Goal: Task Accomplishment & Management: Manage account settings

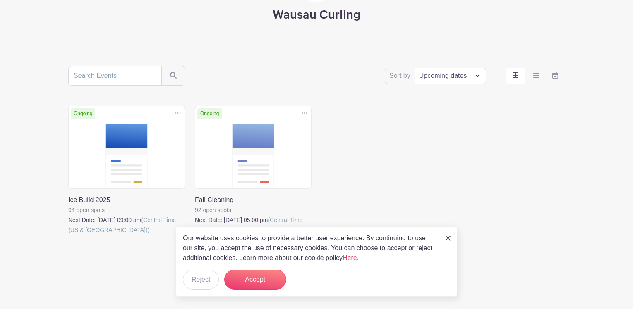
scroll to position [109, 0]
click at [261, 279] on button "Accept" at bounding box center [255, 279] width 62 height 20
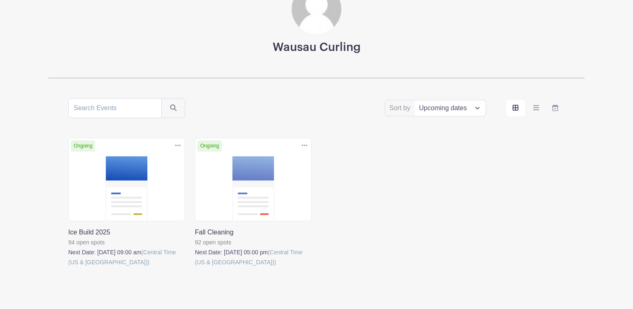
scroll to position [0, 0]
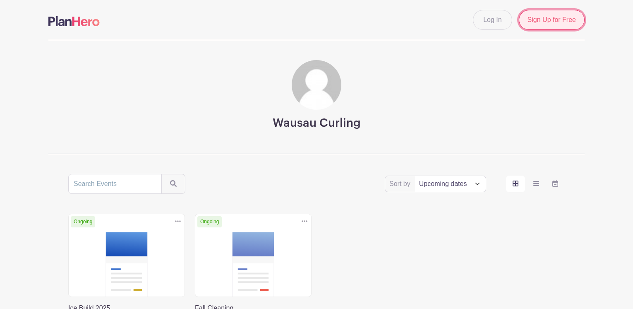
click at [545, 22] on link "Sign Up for Free" at bounding box center [552, 20] width 66 height 20
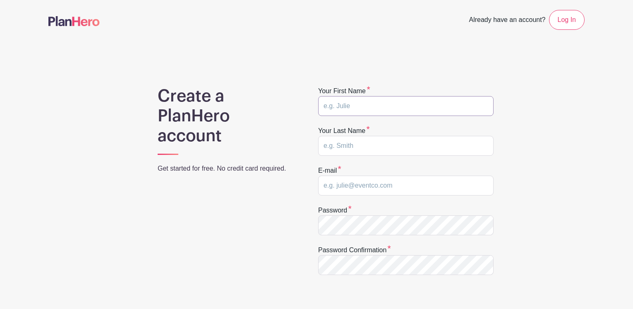
click at [371, 102] on input "text" at bounding box center [405, 106] width 175 height 20
type input "[PERSON_NAME]"
type input "Fraser"
drag, startPoint x: 351, startPoint y: 186, endPoint x: 355, endPoint y: 191, distance: 6.2
click at [352, 186] on input "[EMAIL_ADDRESS][DOMAIN_NAME]" at bounding box center [405, 185] width 175 height 20
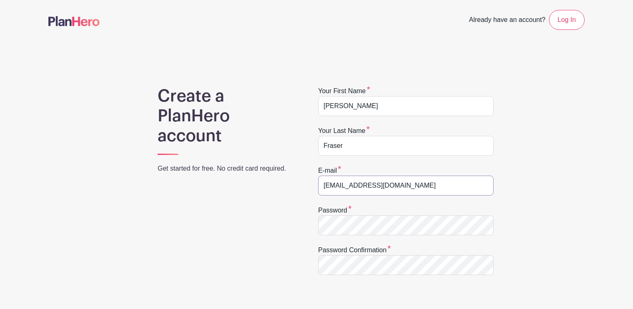
type input "[EMAIL_ADDRESS][DOMAIN_NAME]"
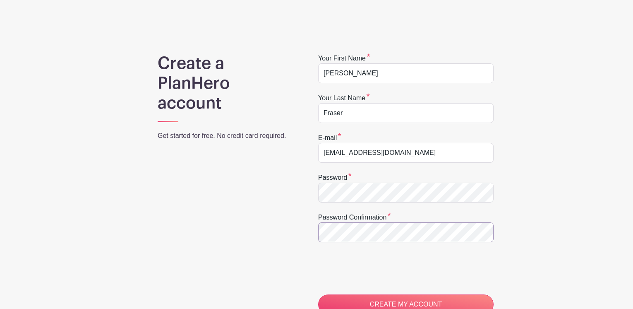
scroll to position [83, 0]
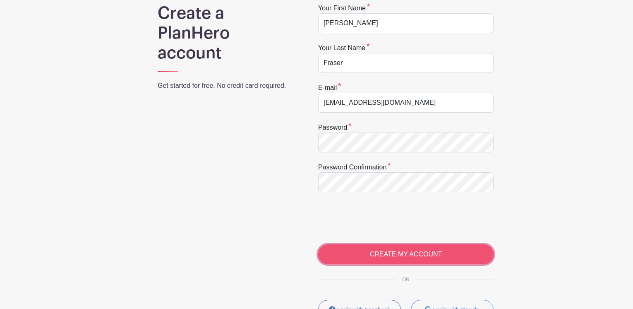
click at [407, 254] on input "CREATE MY ACCOUNT" at bounding box center [405, 254] width 175 height 20
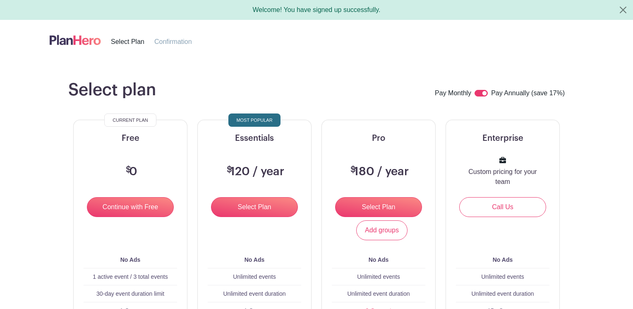
scroll to position [124, 0]
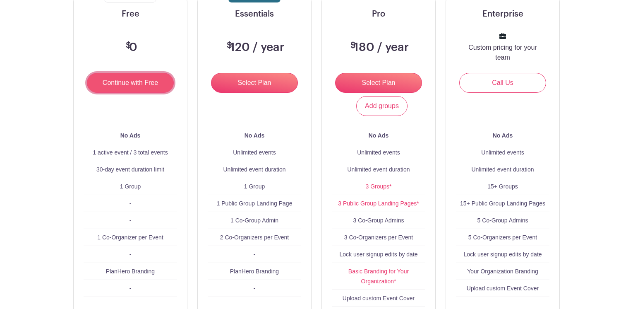
click at [103, 85] on input "Continue with Free" at bounding box center [130, 83] width 87 height 20
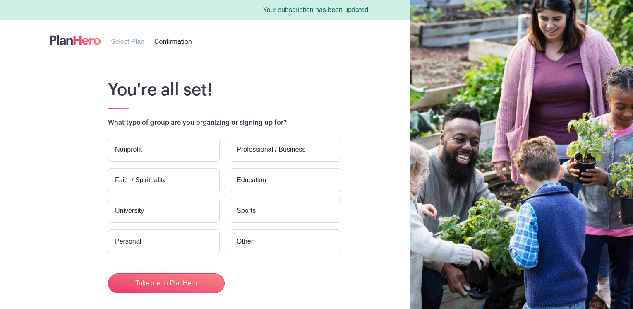
click at [181, 148] on label "Nonprofit" at bounding box center [164, 149] width 112 height 24
click at [0, 0] on input "Nonprofit" at bounding box center [0, 0] width 0 height 0
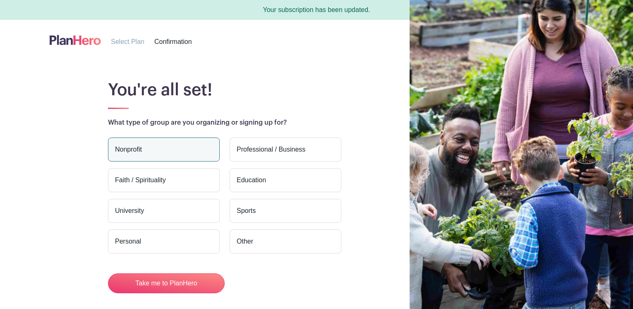
click at [272, 205] on label "Sports" at bounding box center [286, 210] width 112 height 24
click at [0, 0] on input "Sports" at bounding box center [0, 0] width 0 height 0
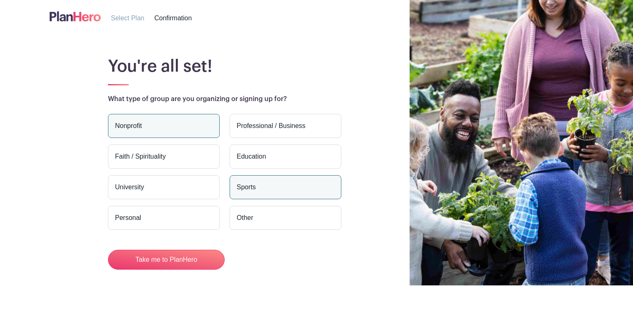
scroll to position [36, 0]
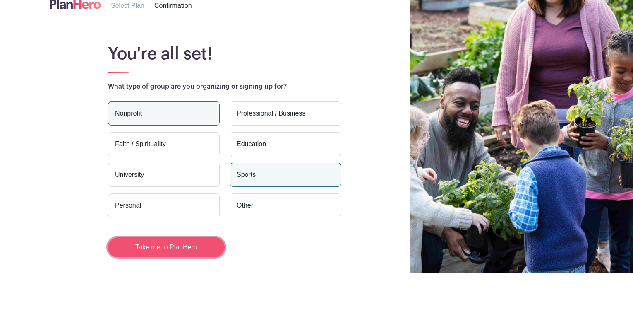
click at [163, 248] on button "Take me to PlanHero" at bounding box center [166, 247] width 117 height 20
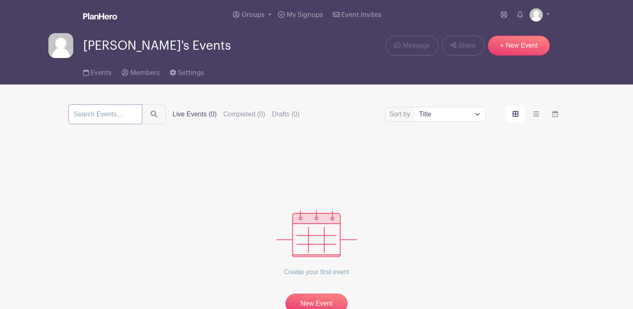
click at [95, 110] on input "search" at bounding box center [105, 114] width 74 height 20
type input "supperclub"
click at [142, 104] on button "submit" at bounding box center [154, 114] width 24 height 20
click at [134, 71] on span "Members" at bounding box center [144, 72] width 29 height 7
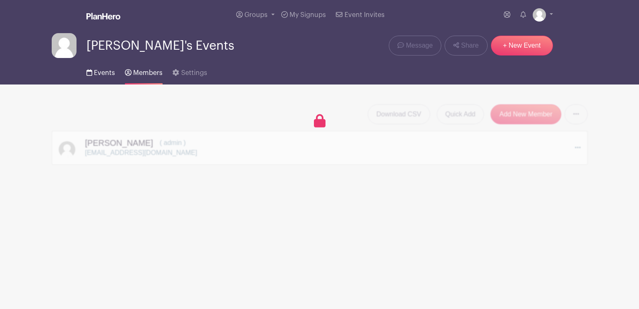
click at [101, 72] on span "Events" at bounding box center [104, 72] width 21 height 7
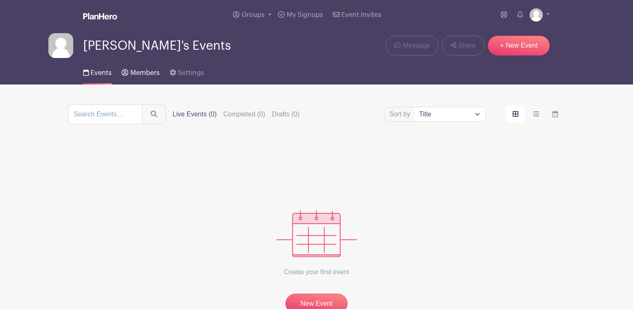
click at [140, 76] on span "Members" at bounding box center [144, 72] width 29 height 7
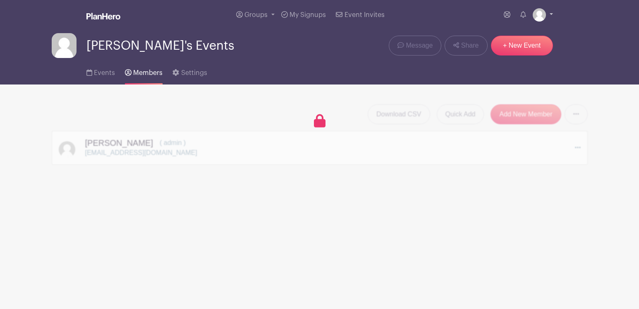
click at [539, 15] on img at bounding box center [539, 14] width 13 height 13
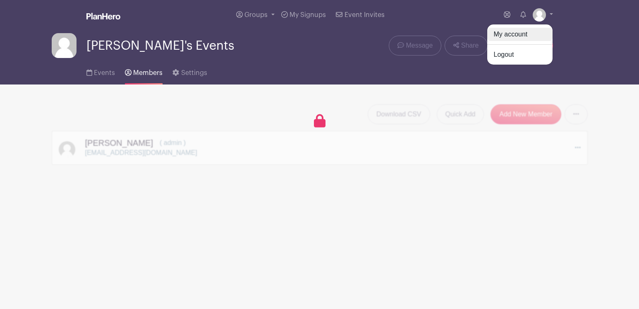
click at [514, 33] on link "My account" at bounding box center [519, 34] width 65 height 13
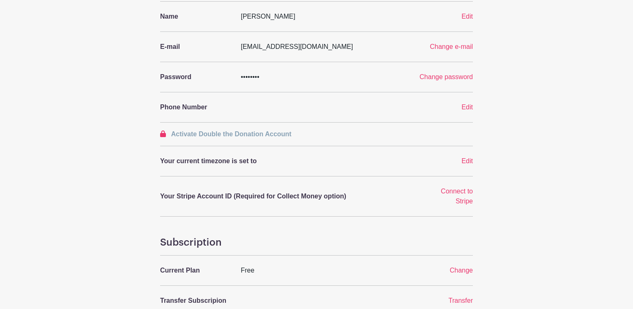
scroll to position [124, 0]
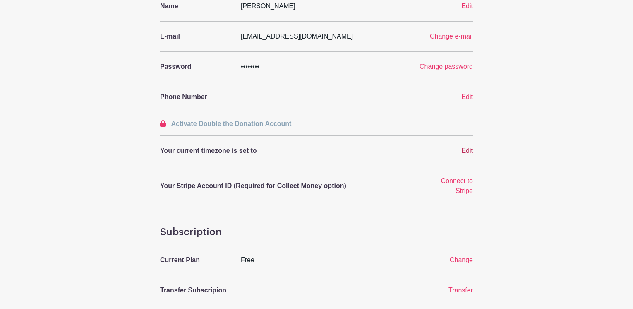
click at [465, 148] on span "Edit" at bounding box center [467, 150] width 12 height 7
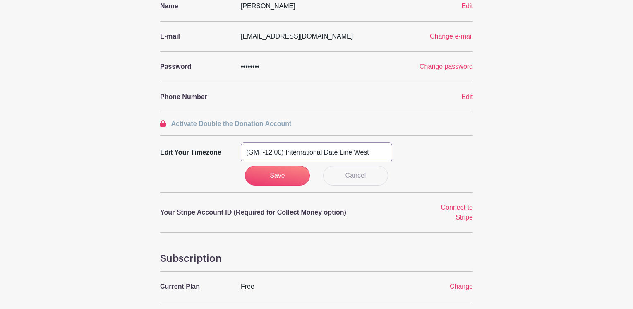
click at [371, 150] on select "(GMT-12:00) International Date Line West (GMT-11:00) American Samoa (GMT-11:00)…" at bounding box center [316, 152] width 151 height 20
select select "Central Time (US & Canada)"
click at [241, 142] on select "(GMT-12:00) International Date Line West (GMT-11:00) American Samoa (GMT-11:00)…" at bounding box center [316, 152] width 151 height 20
click at [271, 172] on input "Save" at bounding box center [277, 175] width 65 height 20
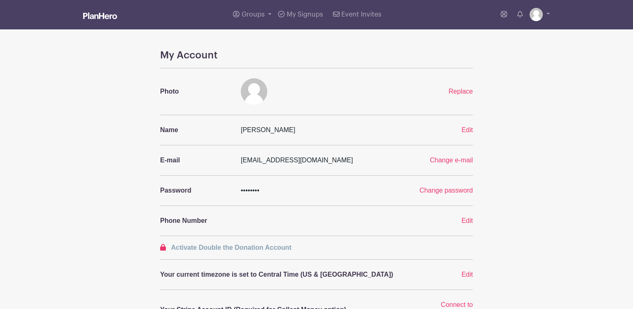
scroll to position [0, 0]
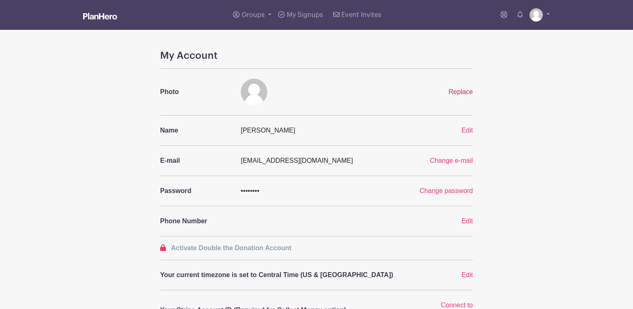
click at [459, 91] on span "Replace" at bounding box center [460, 91] width 24 height 7
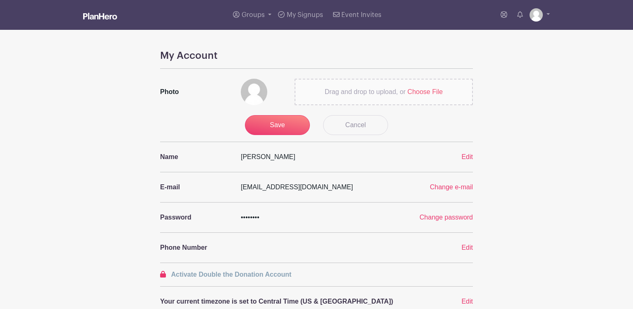
click at [329, 88] on span "Drag and drop to upload, or" at bounding box center [365, 91] width 81 height 7
click at [0, 0] on input "Drag and drop to upload, or Choose File" at bounding box center [0, 0] width 0 height 0
click at [377, 115] on link "Cancel" at bounding box center [355, 125] width 65 height 20
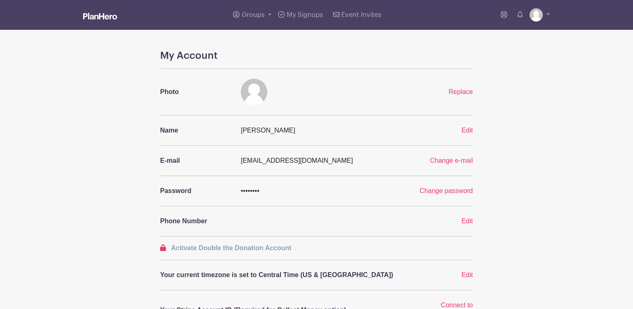
click at [102, 15] on img at bounding box center [100, 16] width 34 height 7
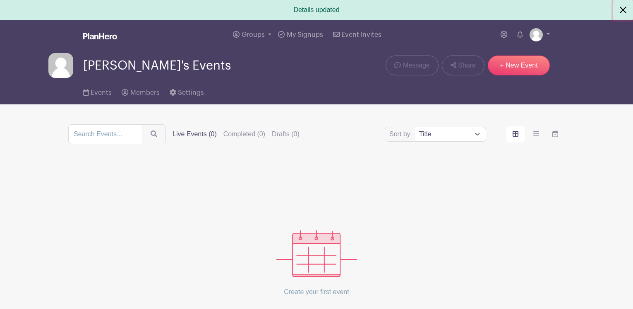
click at [621, 12] on button "Close" at bounding box center [623, 10] width 20 height 20
